Goal: Task Accomplishment & Management: Manage account settings

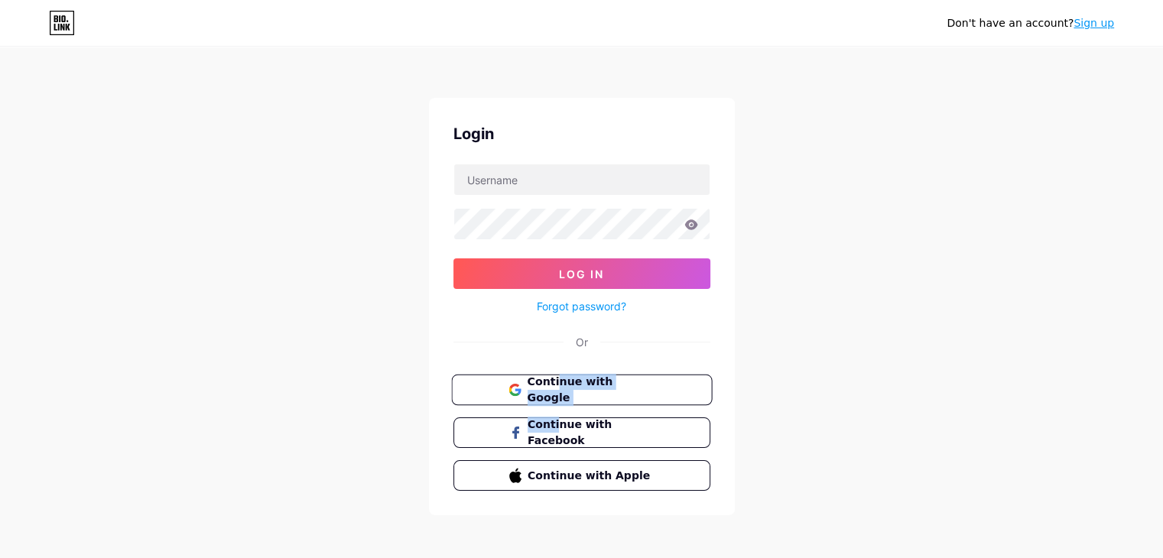
click at [555, 402] on div "Continue with Google Continue with Facebook Continue with Apple" at bounding box center [582, 433] width 257 height 116
click at [555, 402] on button "Continue with Google" at bounding box center [581, 390] width 261 height 31
